Goal: Browse casually

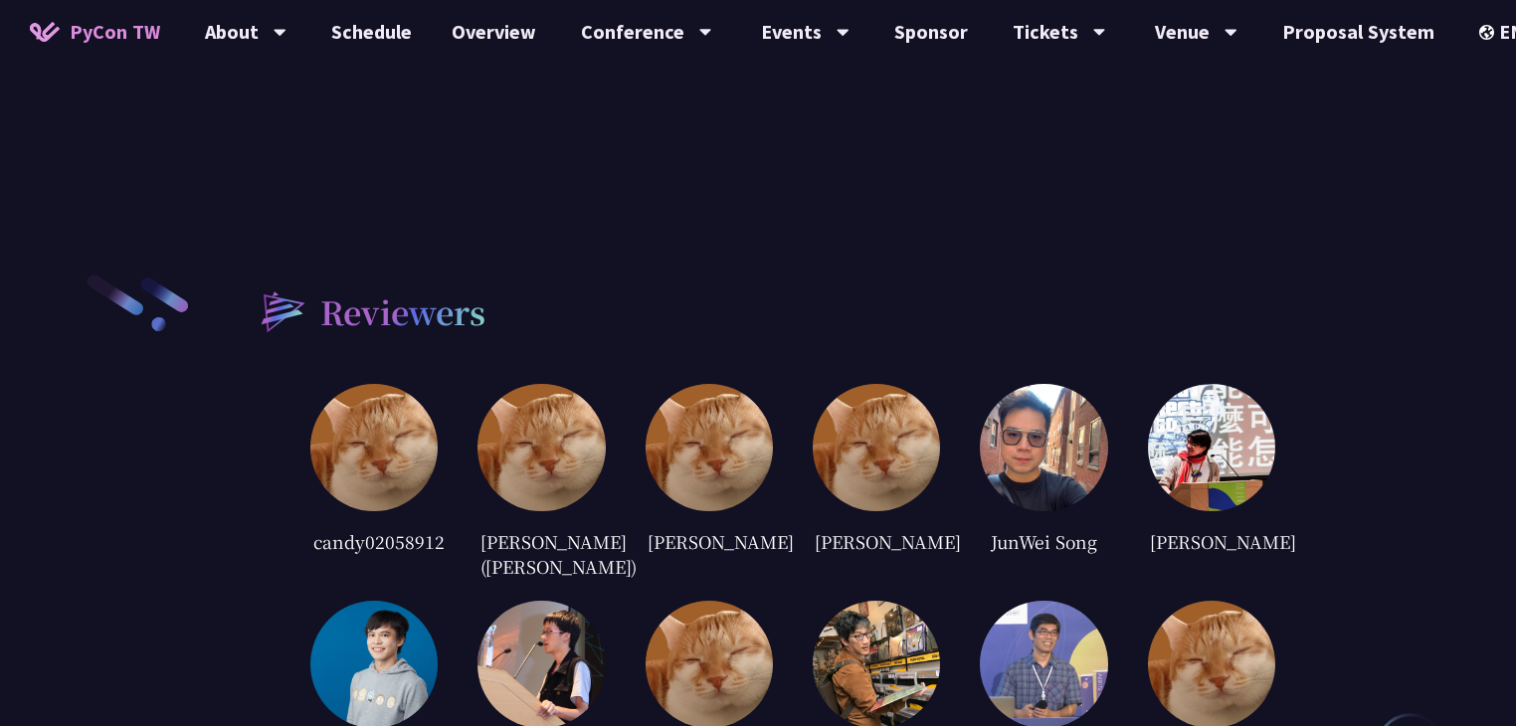
scroll to position [3909, 0]
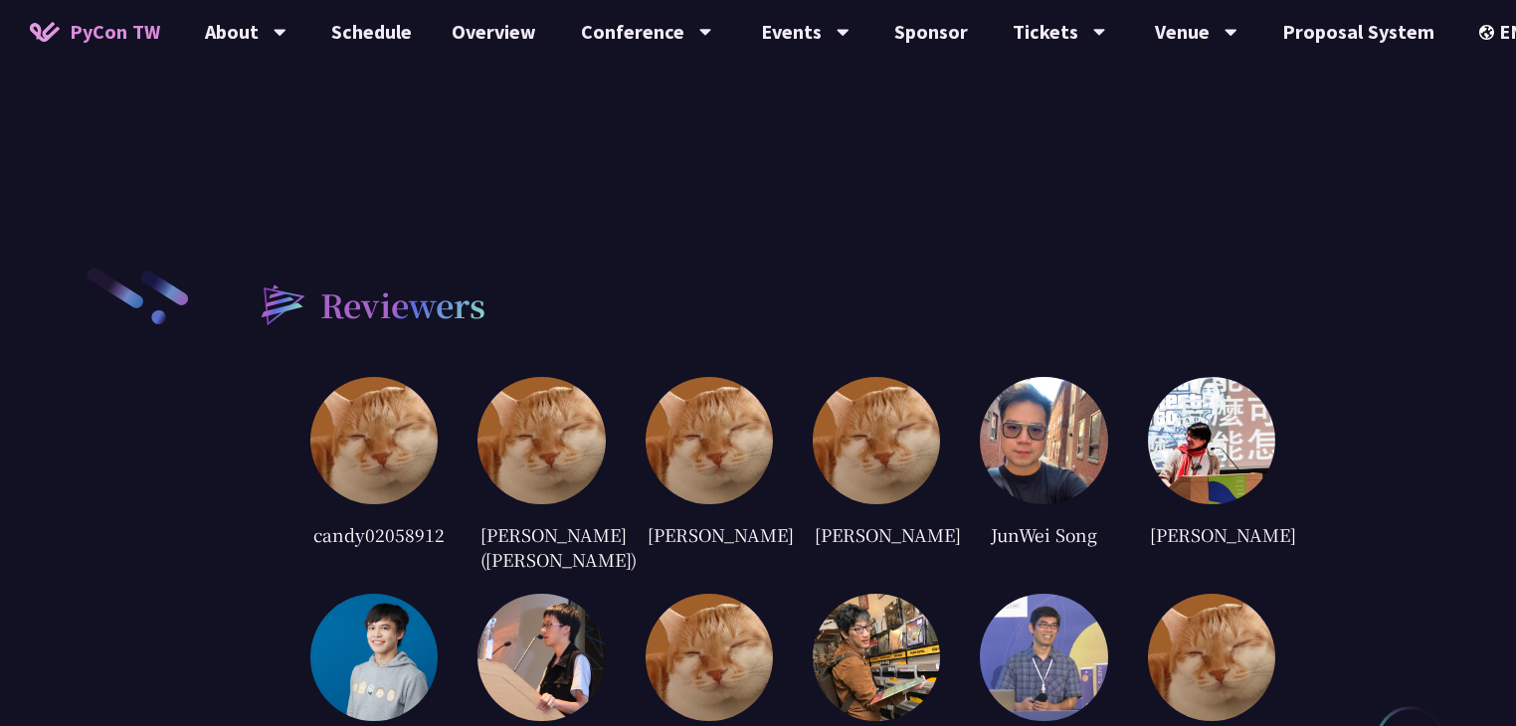
click at [1044, 377] on img at bounding box center [1043, 440] width 127 height 127
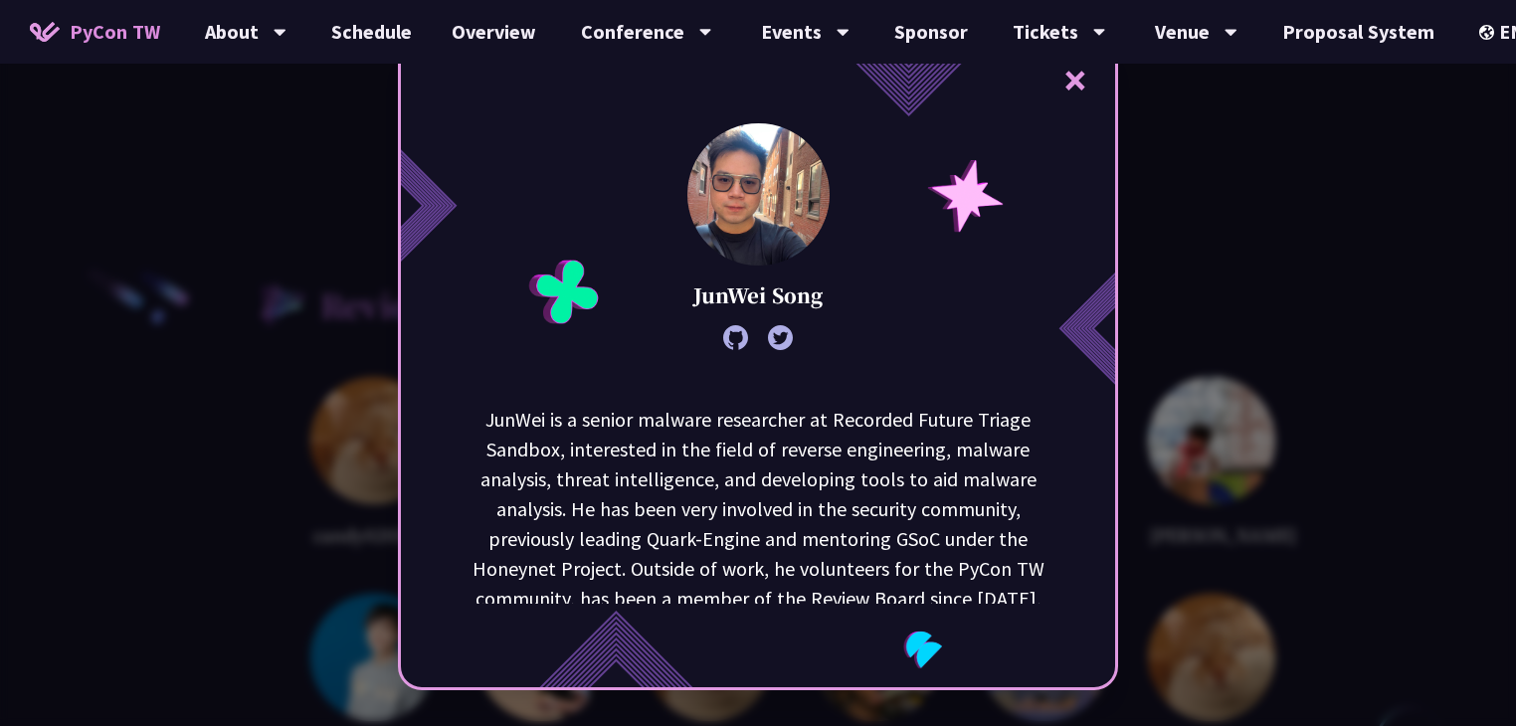
click at [1198, 266] on div "× [PERSON_NAME] is a senior malware researcher at Recorded Future Triage Sandbo…" at bounding box center [758, 363] width 1516 height 726
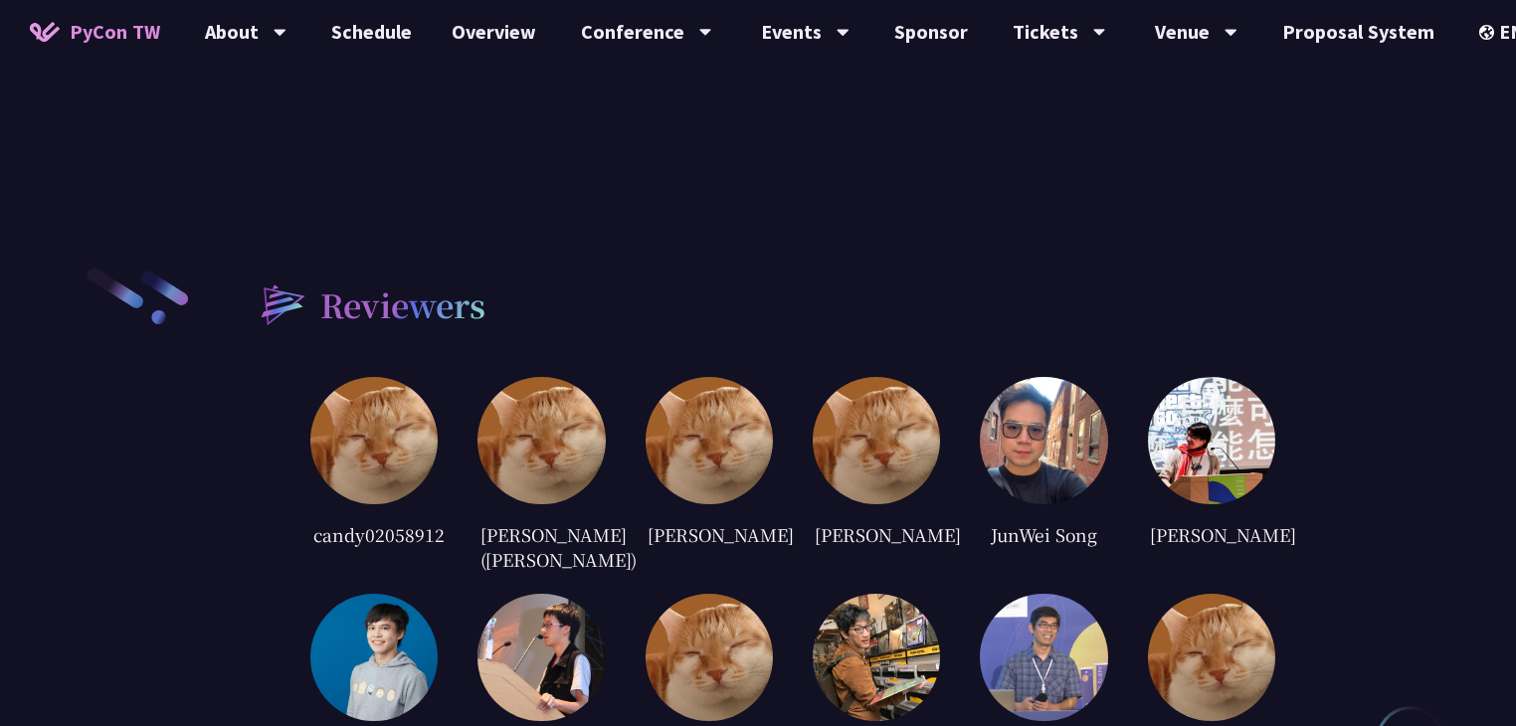
click at [1070, 379] on img at bounding box center [1043, 440] width 127 height 127
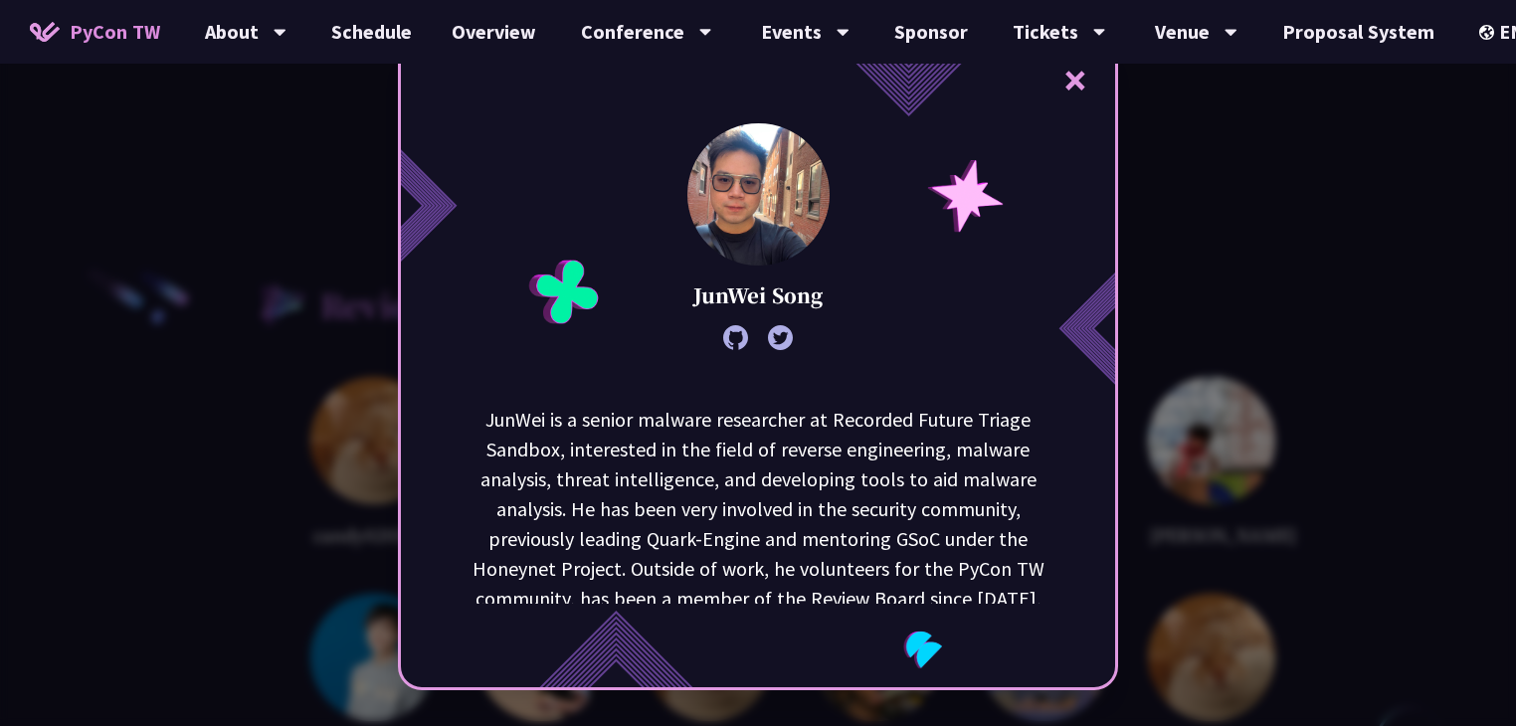
click at [1215, 315] on div "× [PERSON_NAME] is a senior malware researcher at Recorded Future Triage Sandbo…" at bounding box center [758, 363] width 1516 height 726
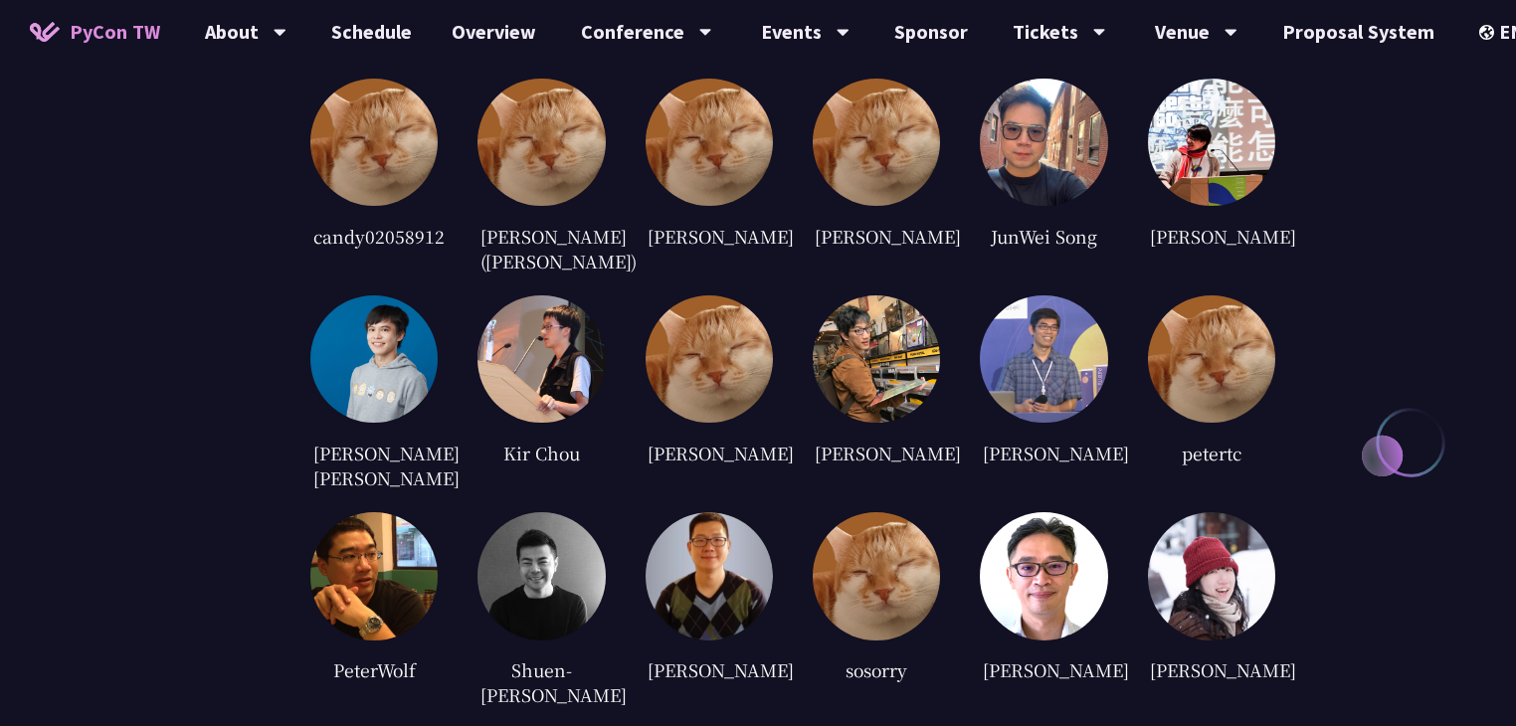
scroll to position [4605, 0]
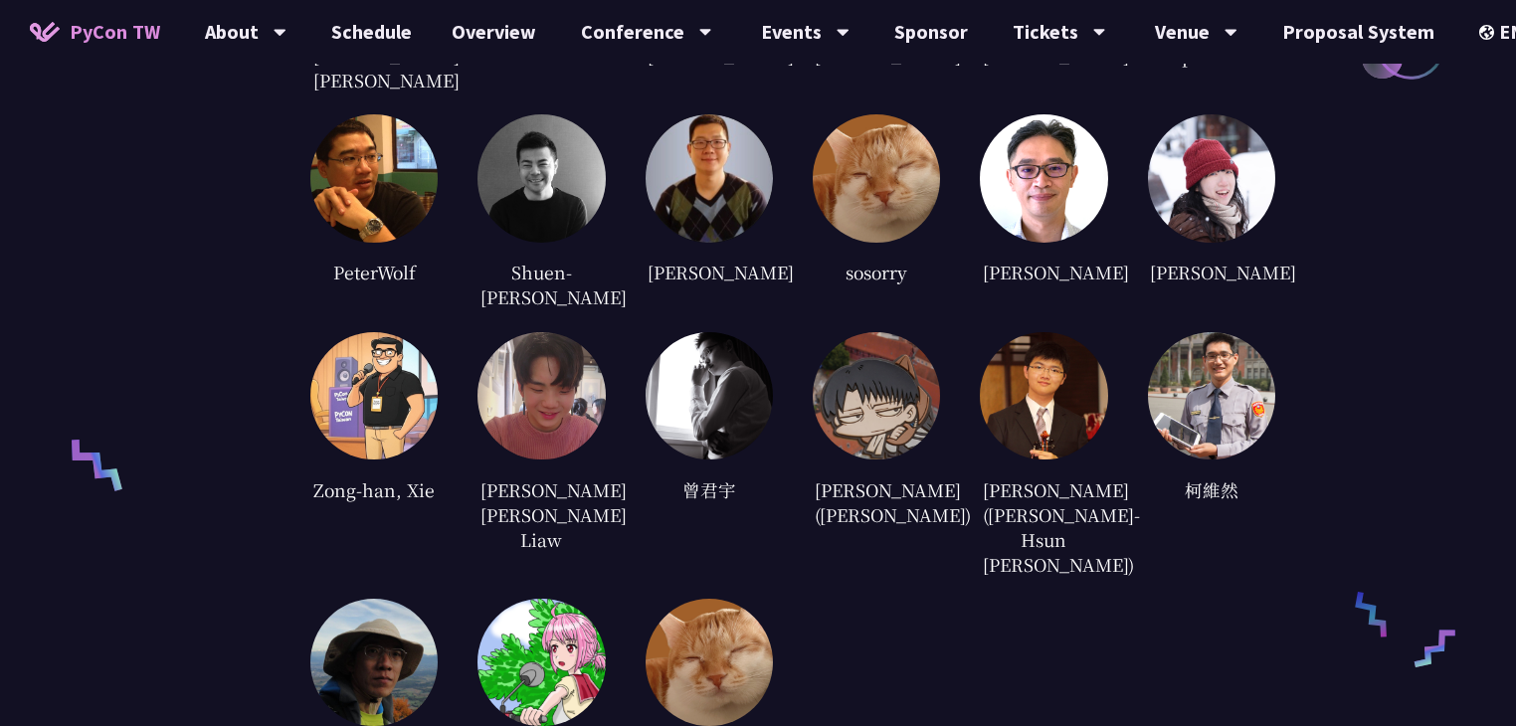
click at [539, 332] on img at bounding box center [541, 395] width 127 height 127
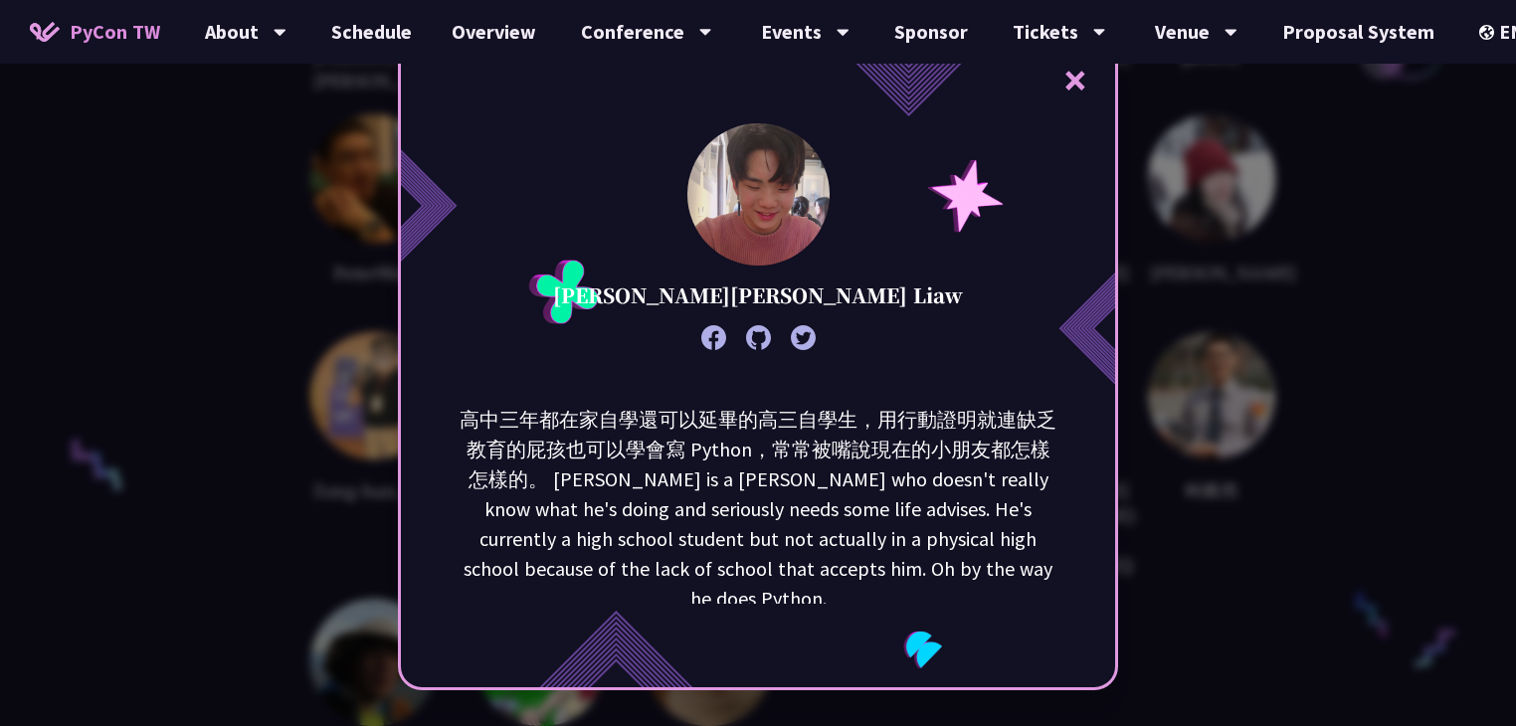
click at [1364, 397] on div "× [PERSON_NAME][PERSON_NAME] Liaw 高中三年都在家自學還可以延畢的高三自學生，用行動證明就連缺乏教育的屁孩也可以學會寫 Pyt…" at bounding box center [758, 363] width 1516 height 726
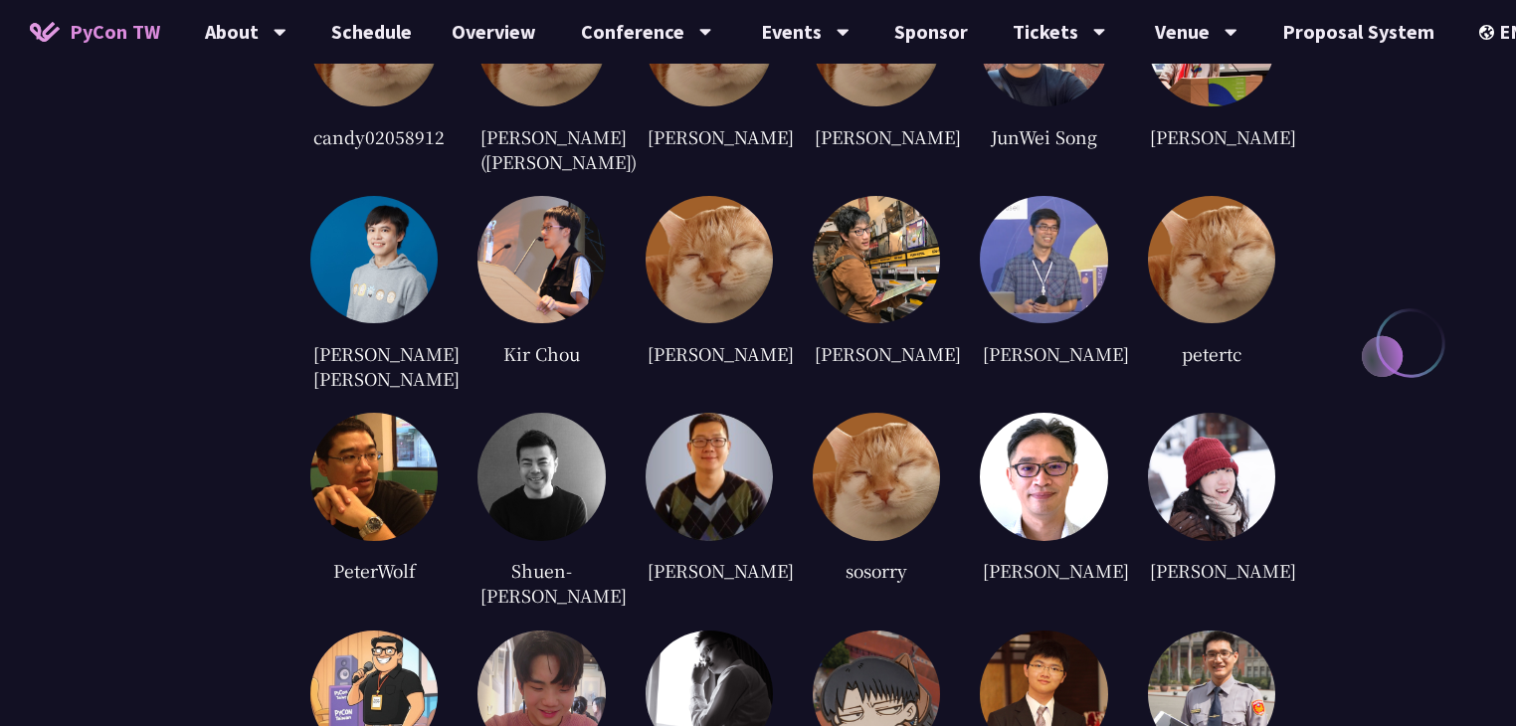
scroll to position [4406, 0]
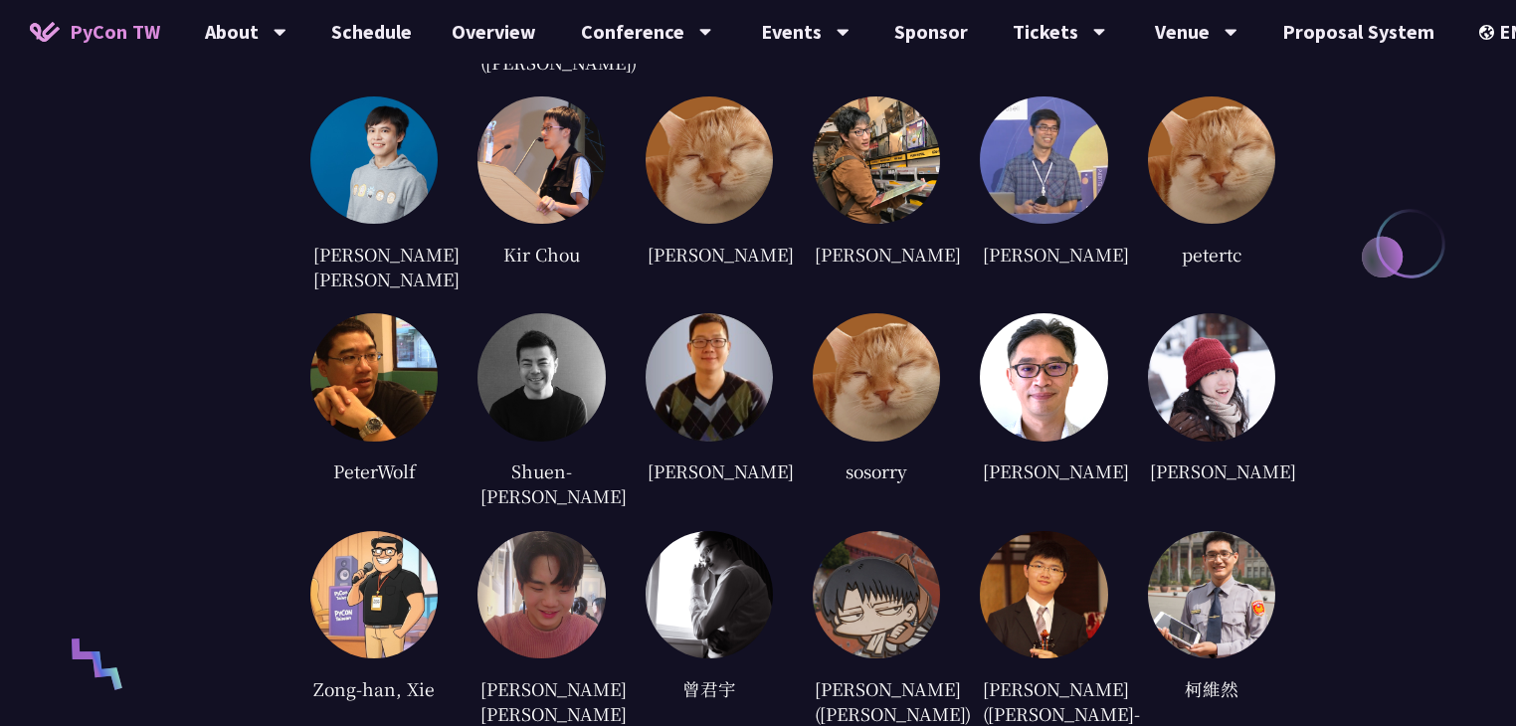
click at [521, 531] on img at bounding box center [541, 594] width 127 height 127
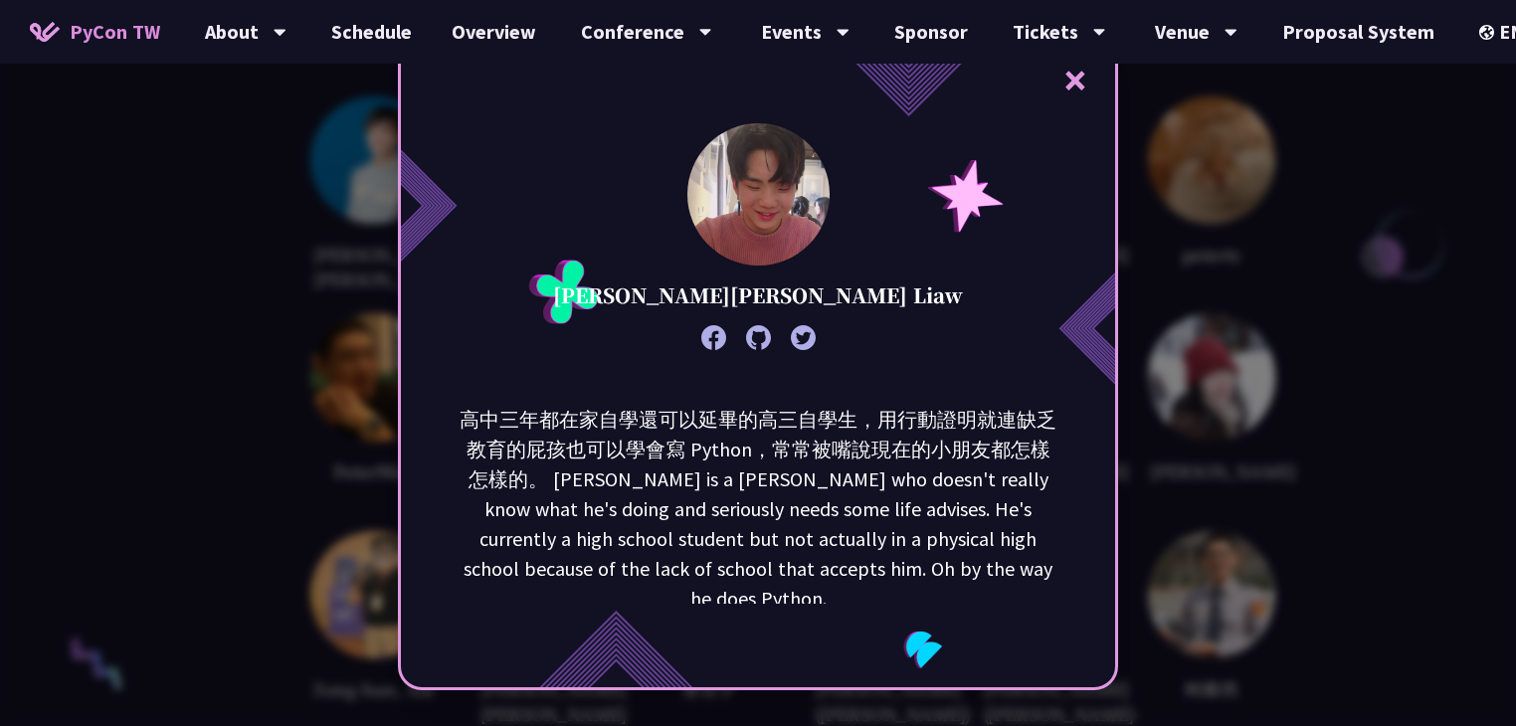
click at [1237, 358] on div "× [PERSON_NAME][PERSON_NAME] Liaw 高中三年都在家自學還可以延畢的高三自學生，用行動證明就連缺乏教育的屁孩也可以學會寫 Pyt…" at bounding box center [758, 363] width 1516 height 726
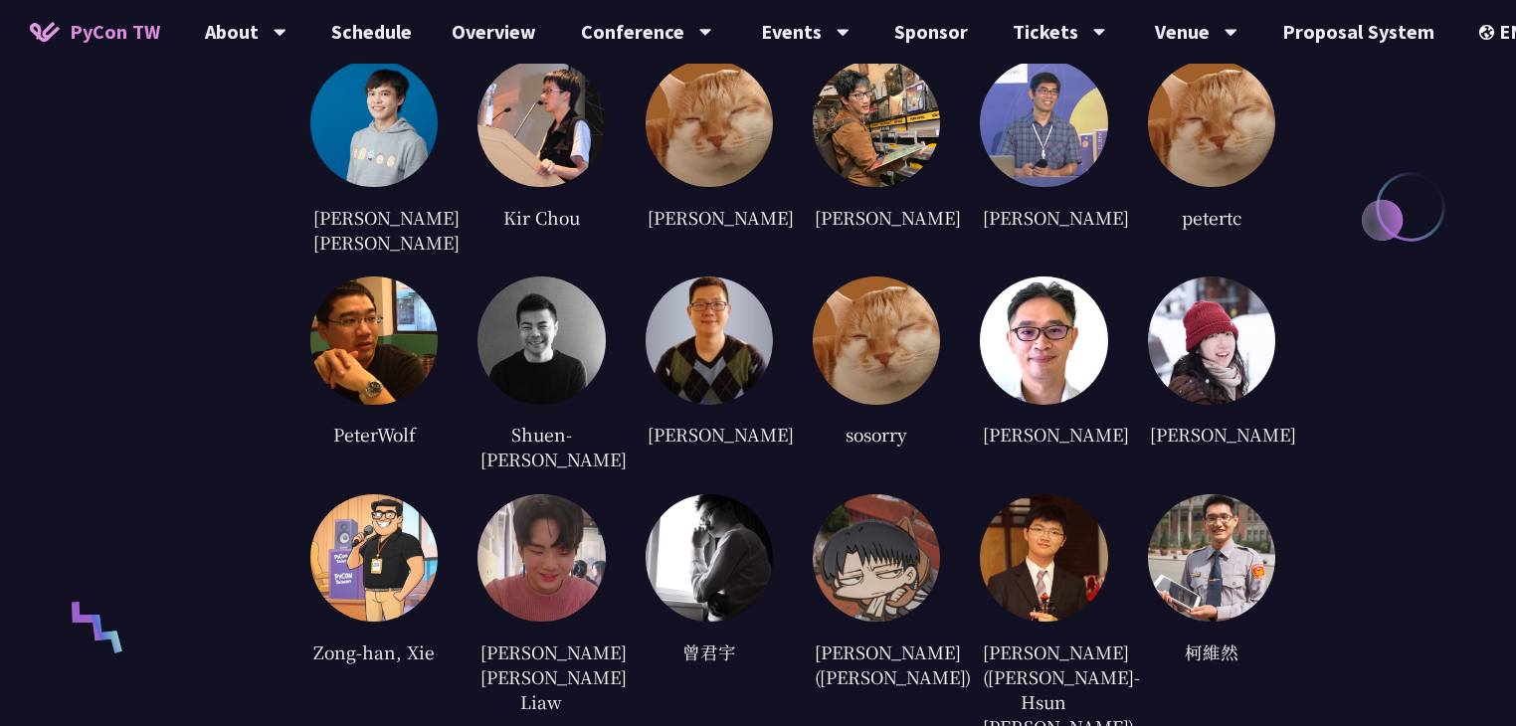
scroll to position [4506, 0]
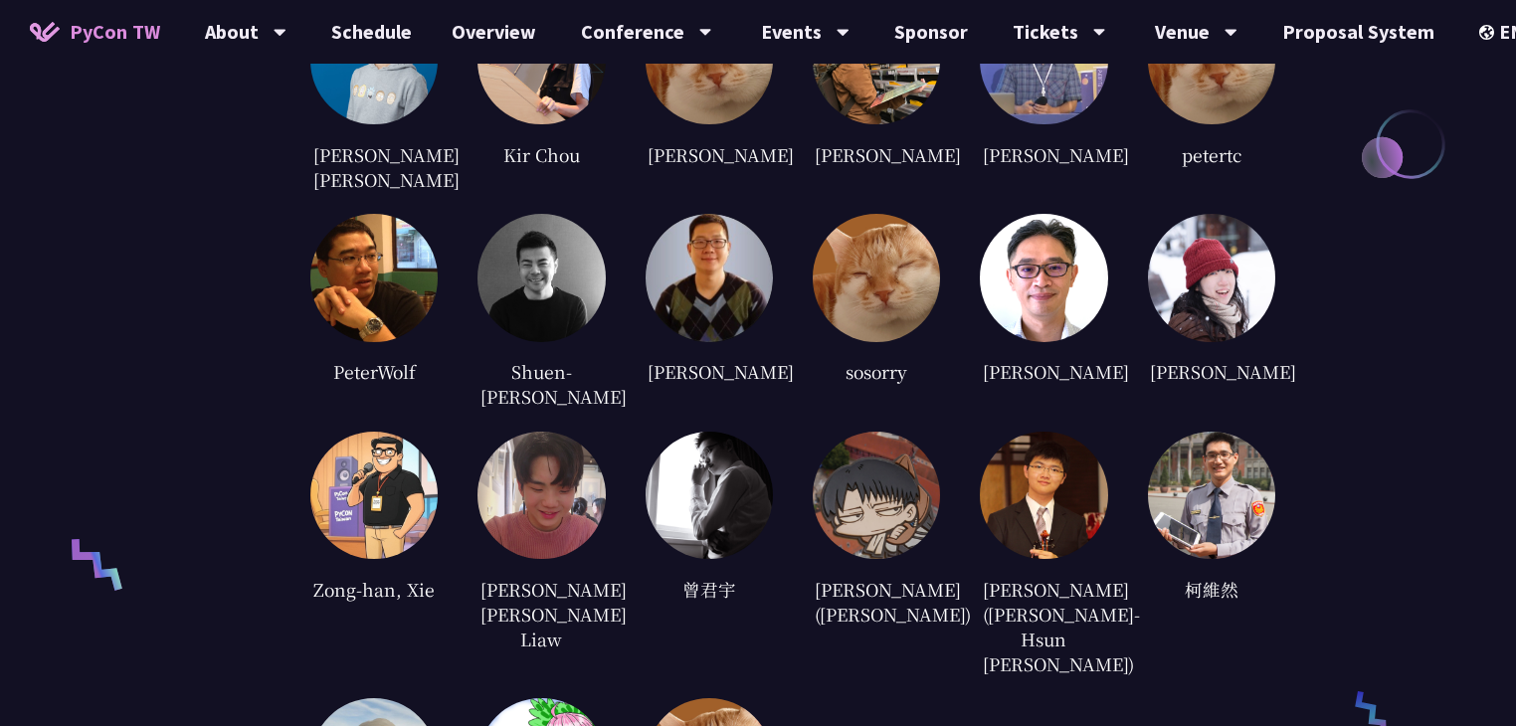
click at [1204, 225] on img at bounding box center [1211, 277] width 127 height 127
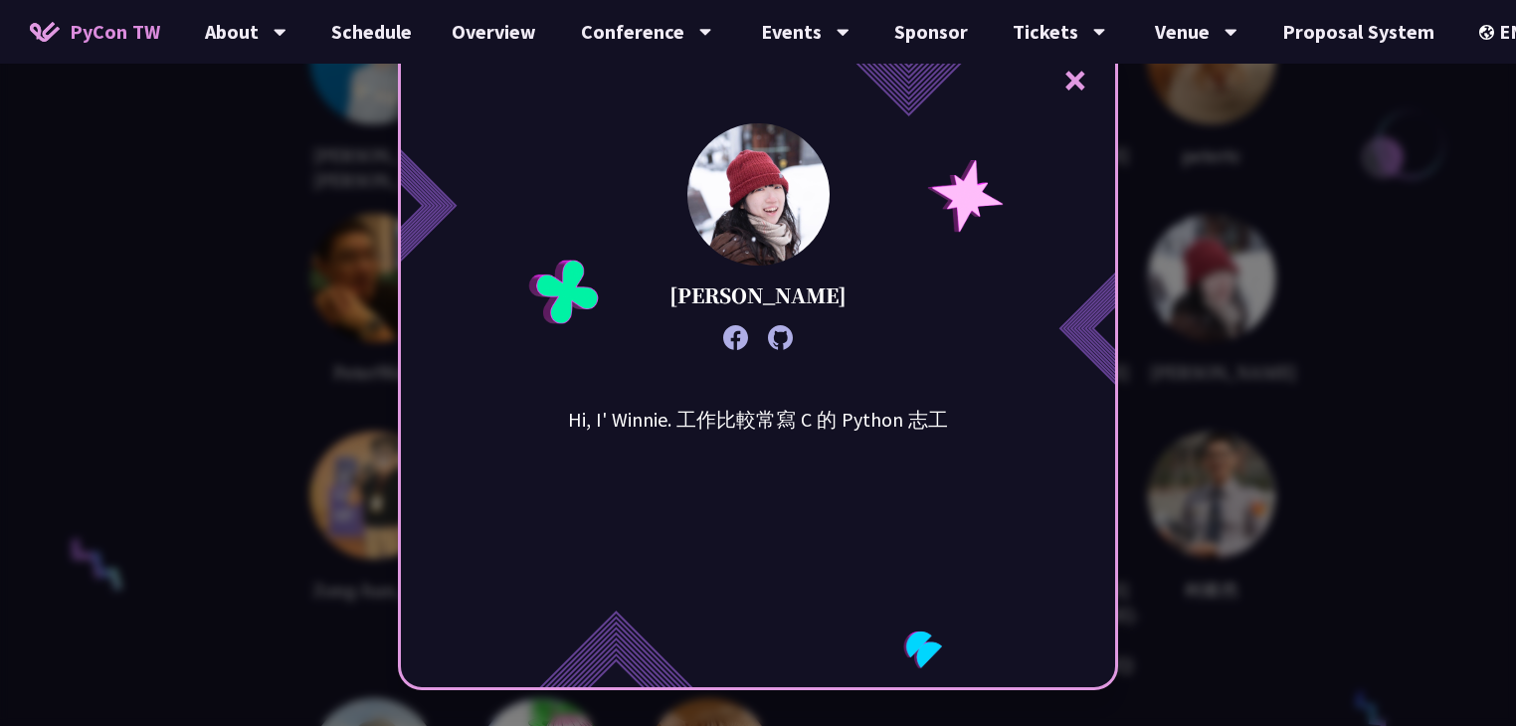
click at [1501, 314] on div "× Winnie Ke Hi, I' Winnie. 工作比較常寫 C 的 Python 志工" at bounding box center [758, 363] width 1516 height 726
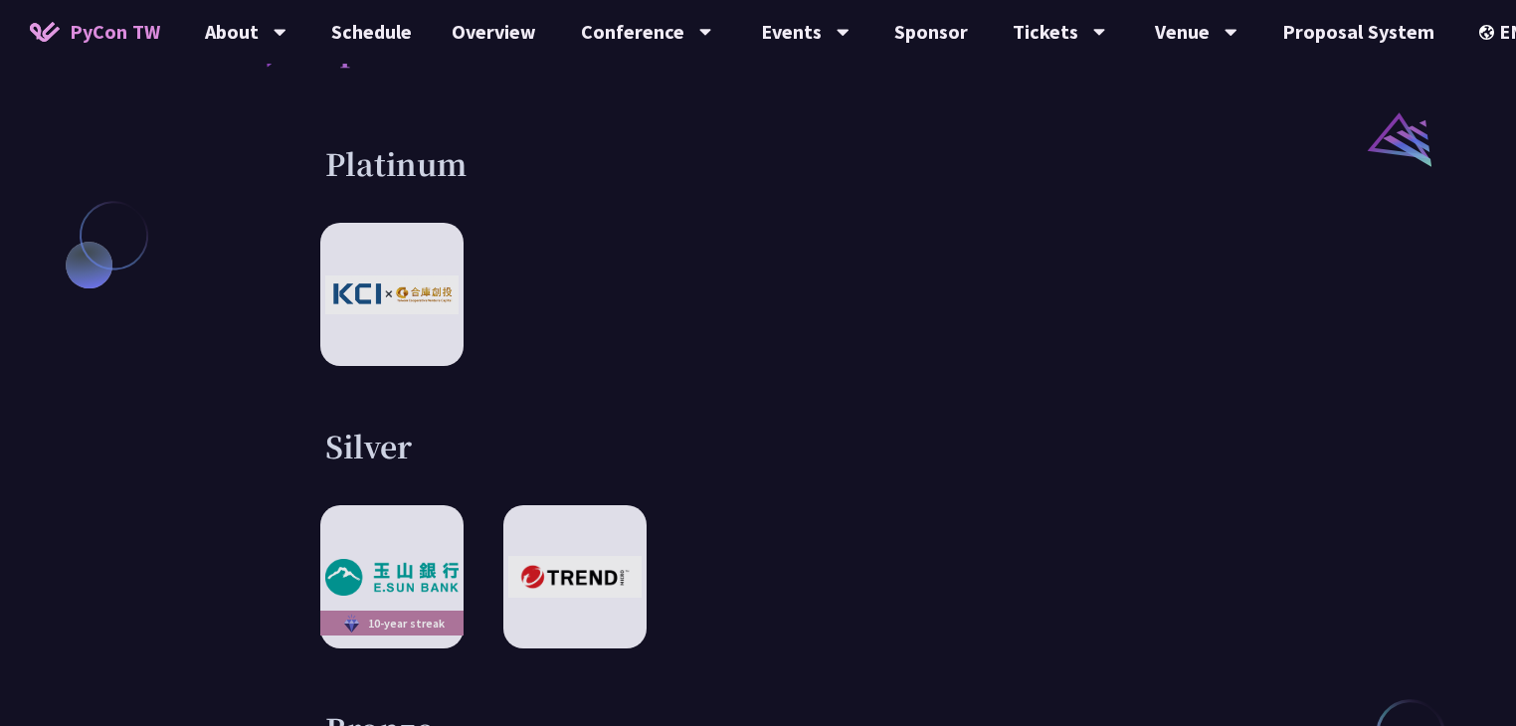
scroll to position [2679, 0]
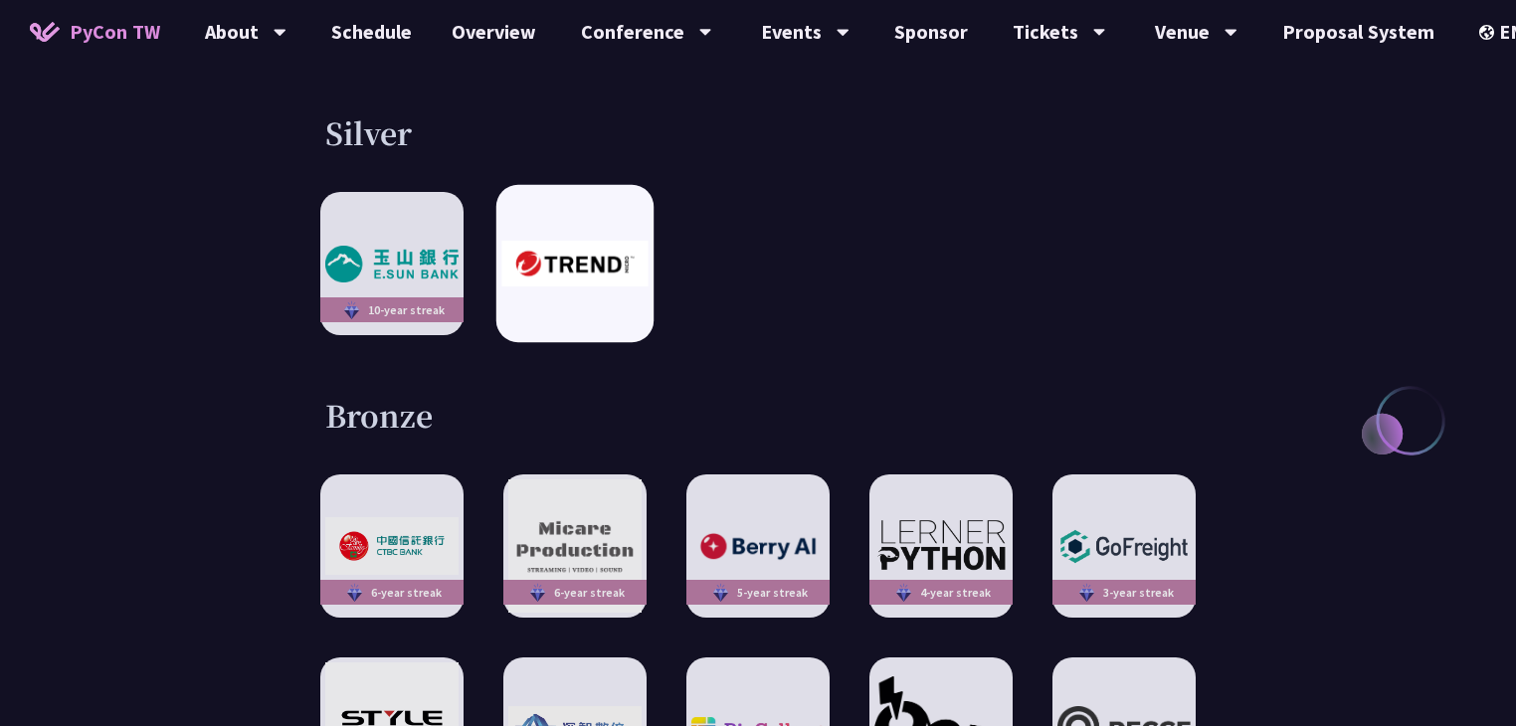
click at [579, 248] on div at bounding box center [574, 263] width 157 height 157
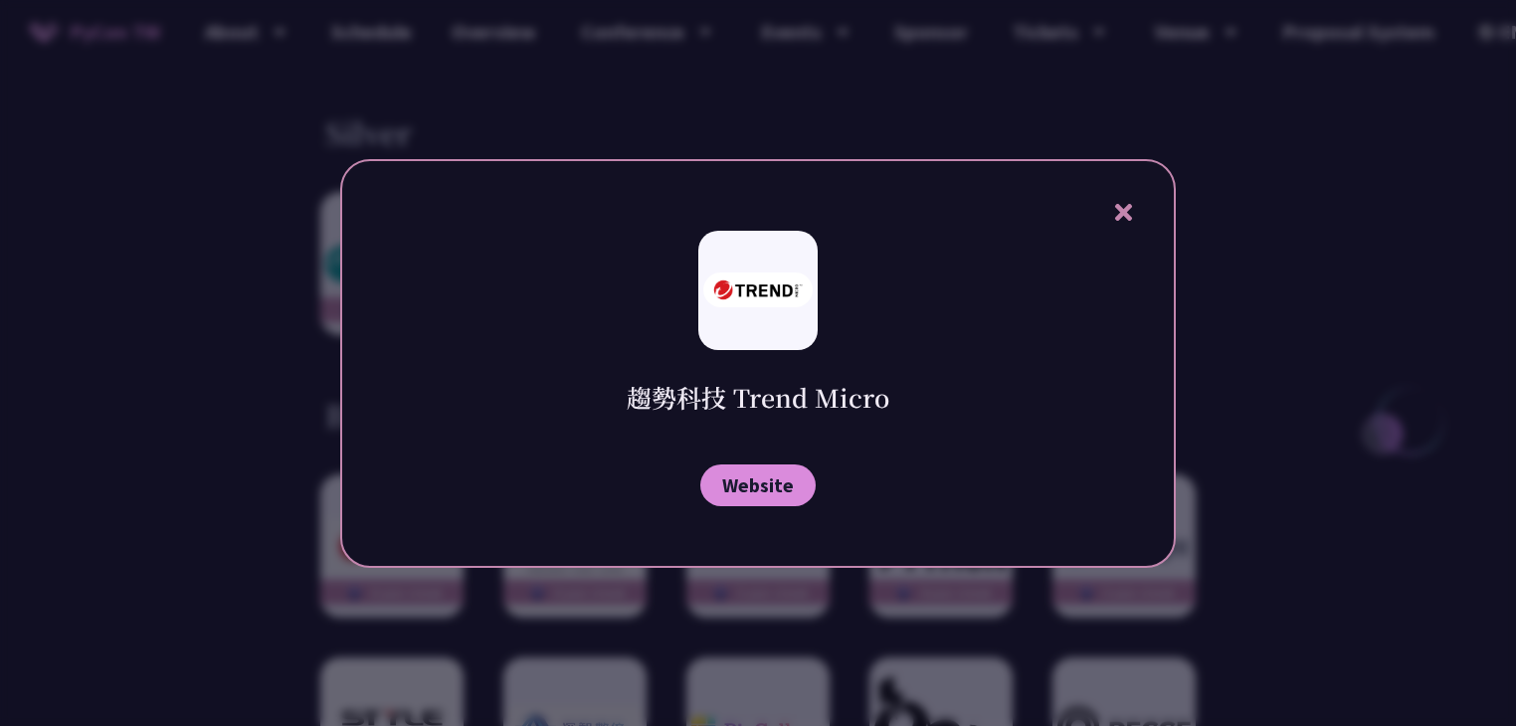
click at [1126, 208] on icon at bounding box center [1122, 212] width 17 height 17
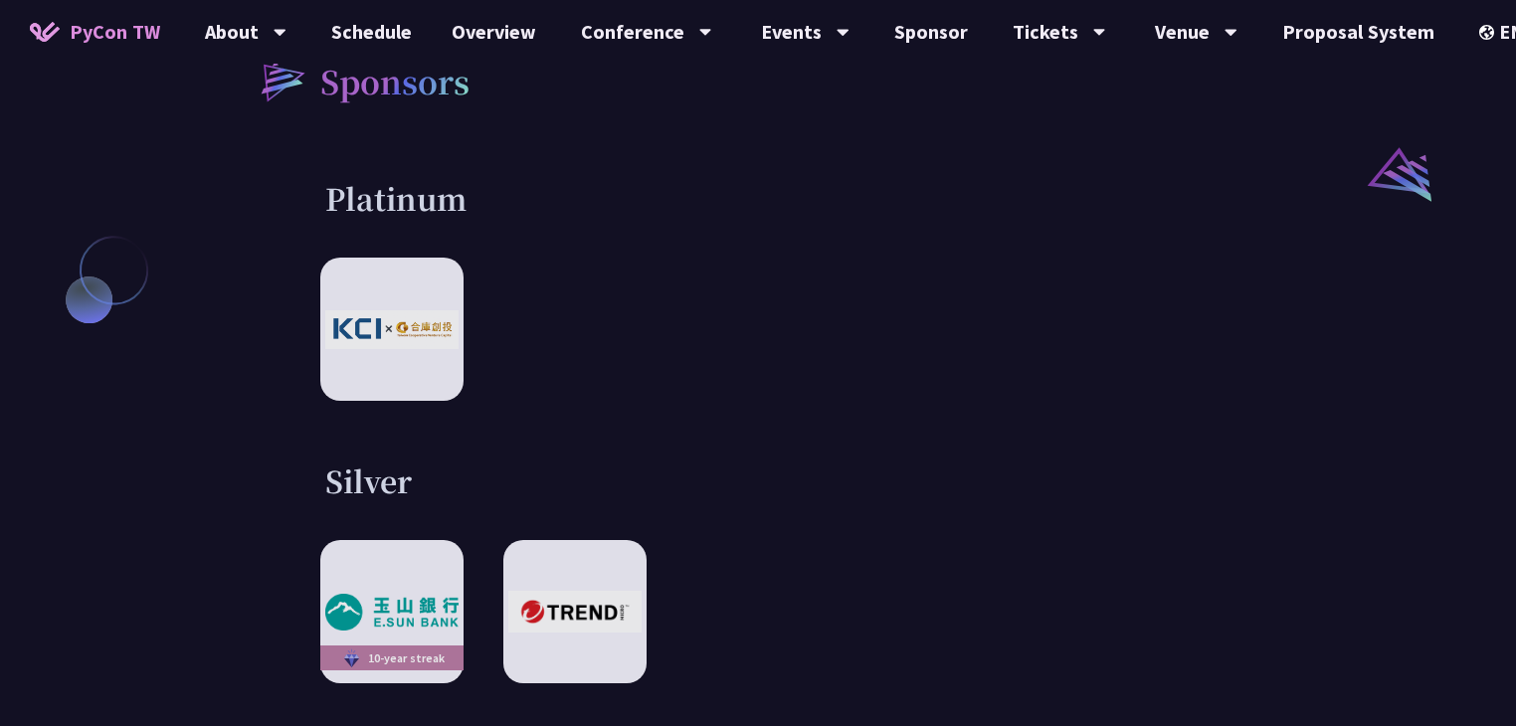
scroll to position [2277, 0]
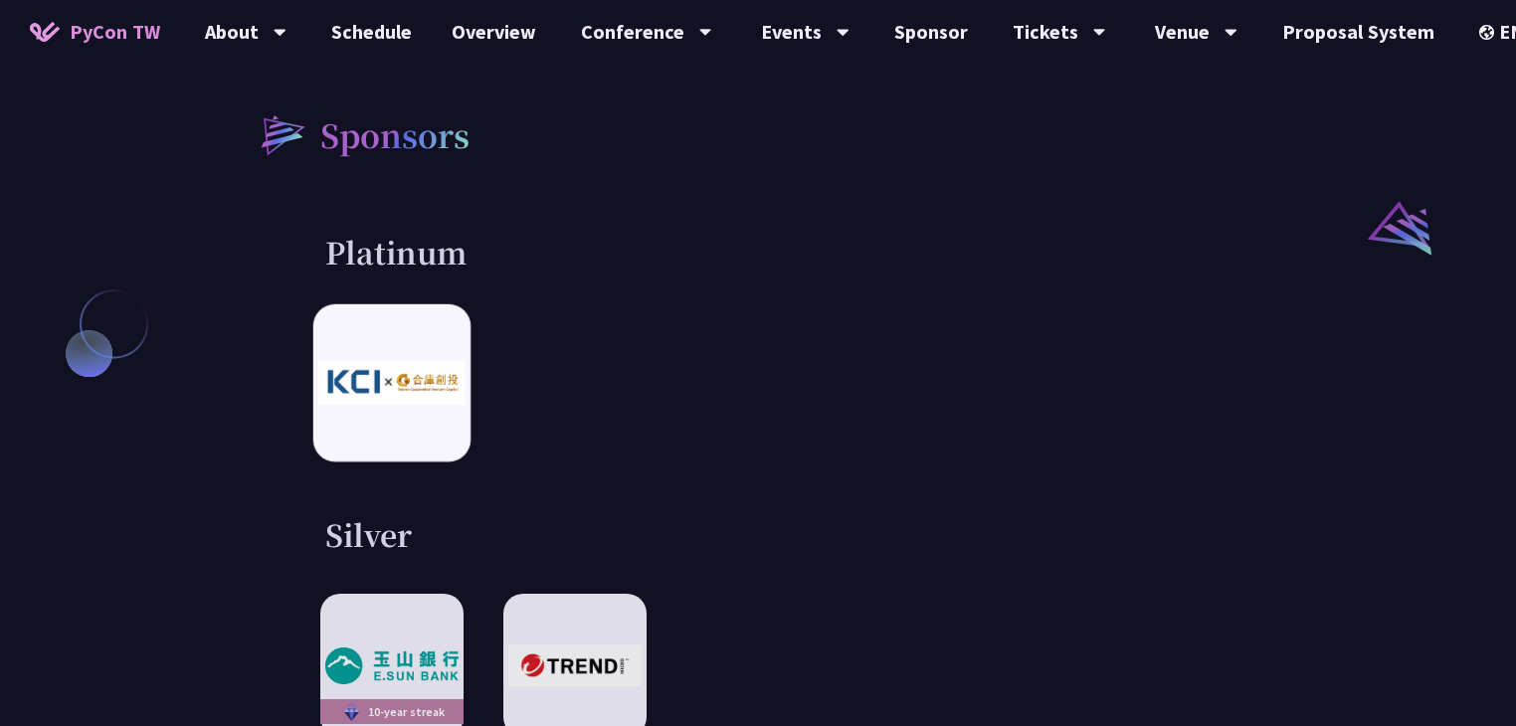
click at [388, 371] on div at bounding box center [391, 382] width 157 height 157
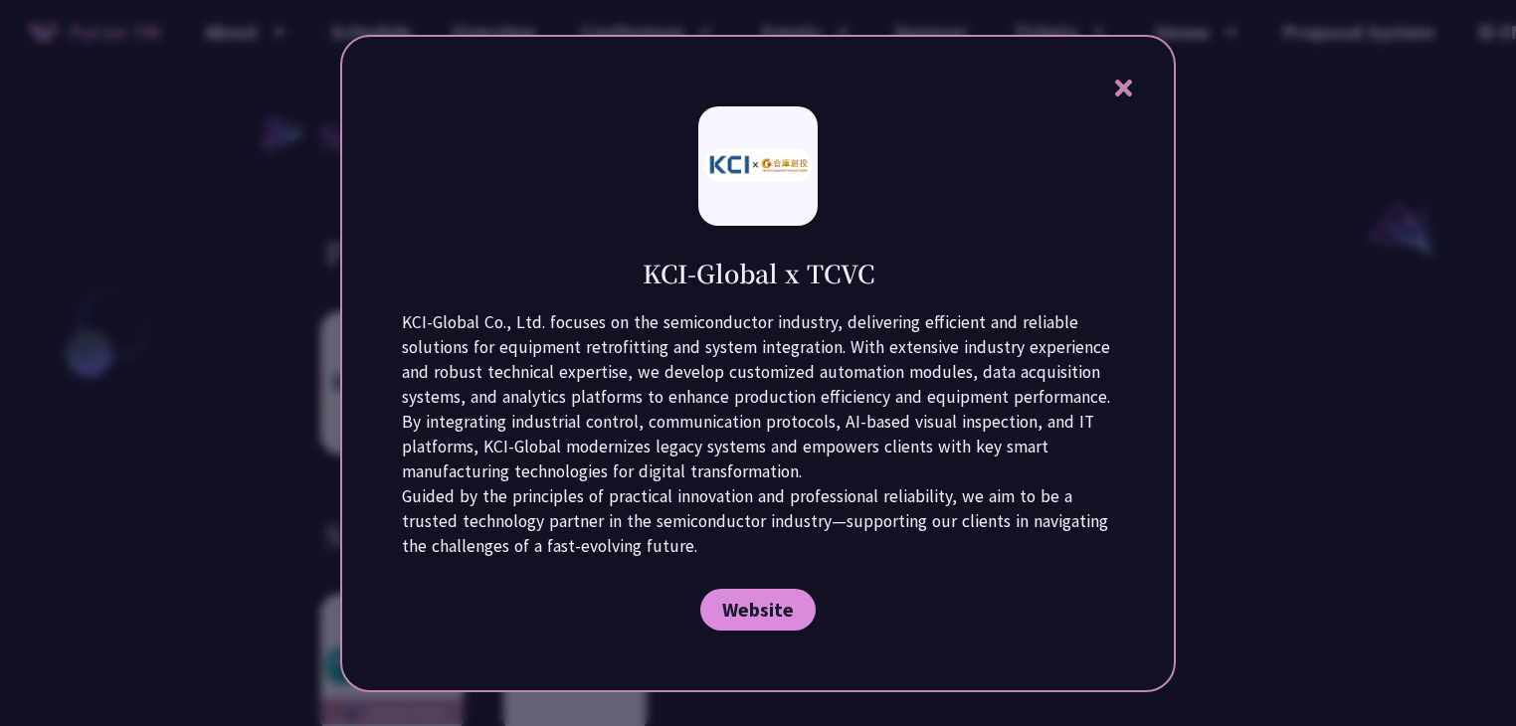
drag, startPoint x: 641, startPoint y: 270, endPoint x: 903, endPoint y: 278, distance: 262.8
click at [903, 278] on div "KCI-Global x TCVC" at bounding box center [758, 258] width 712 height 65
click at [1349, 223] on div at bounding box center [758, 363] width 1516 height 726
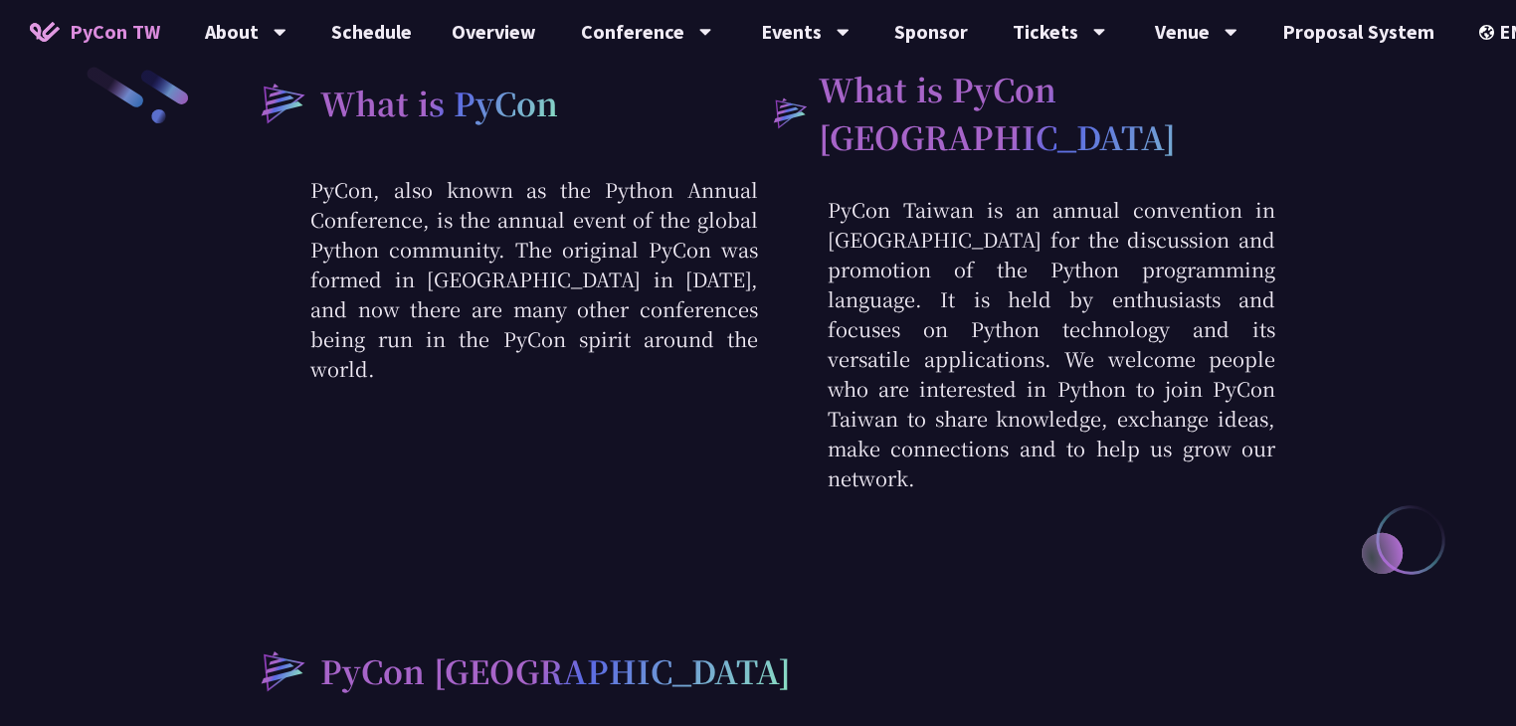
scroll to position [0, 0]
